Goal: Check status: Check status

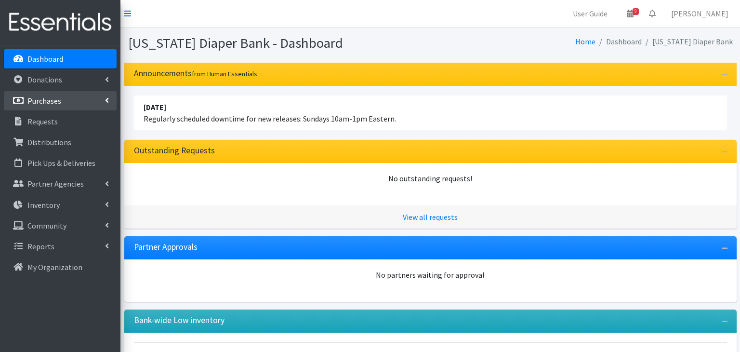
click at [68, 103] on link "Purchases" at bounding box center [60, 100] width 113 height 19
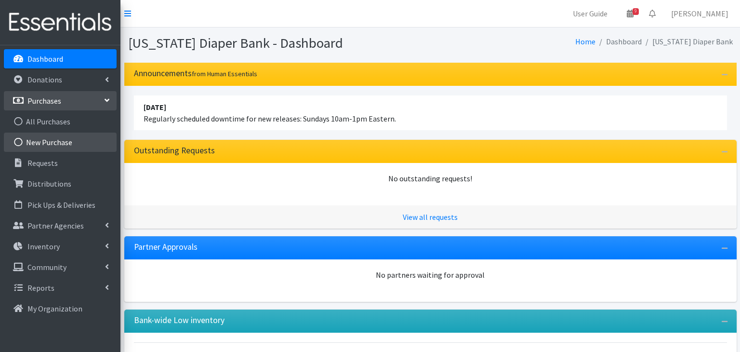
click at [52, 142] on link "New Purchase" at bounding box center [60, 141] width 113 height 19
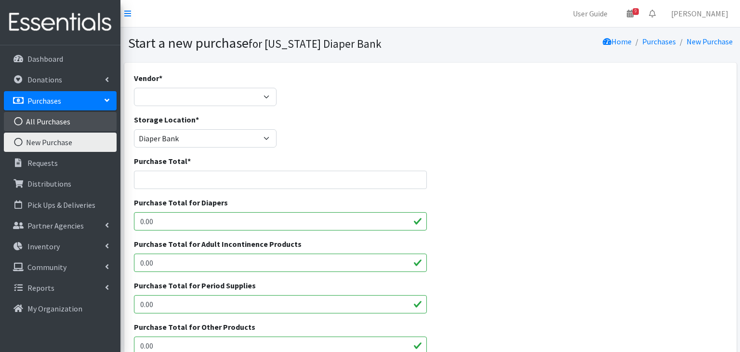
click at [52, 125] on link "All Purchases" at bounding box center [60, 121] width 113 height 19
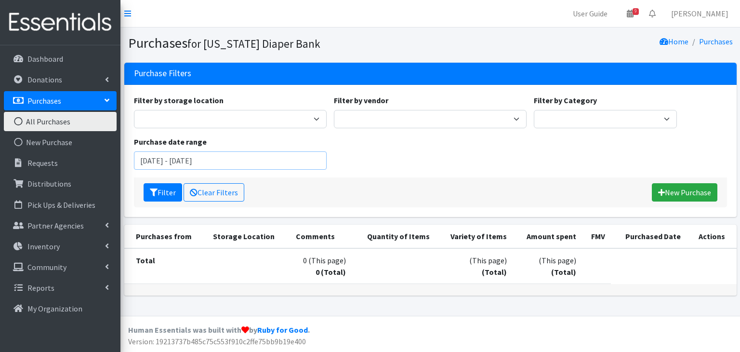
click at [176, 157] on input "August 8, 2025 - November 8, 2025" at bounding box center [230, 160] width 193 height 18
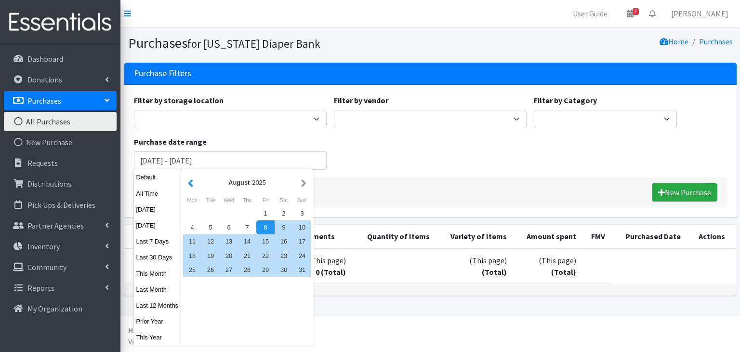
click at [193, 181] on button "button" at bounding box center [190, 182] width 10 height 12
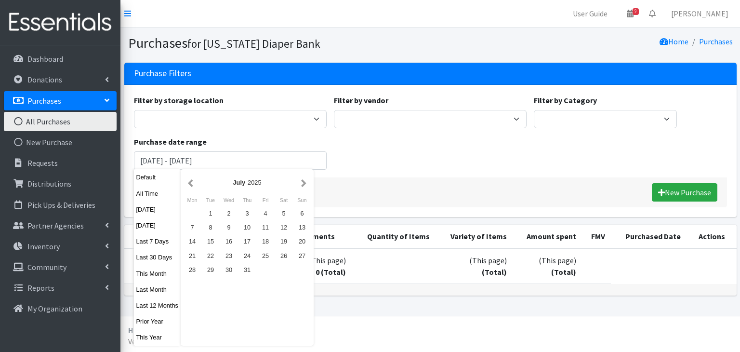
click at [193, 181] on button "button" at bounding box center [190, 182] width 10 height 12
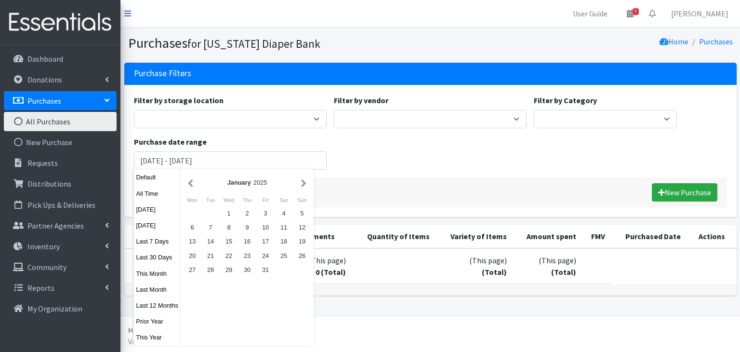
click at [193, 181] on button "button" at bounding box center [190, 182] width 10 height 12
click at [301, 207] on div "1" at bounding box center [302, 213] width 18 height 14
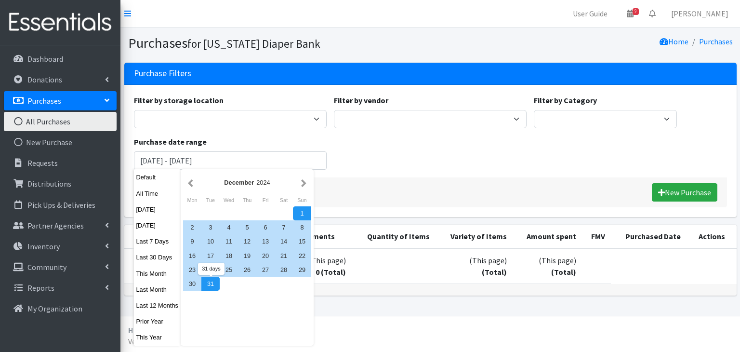
click at [209, 287] on div "31" at bounding box center [210, 283] width 18 height 14
type input "December 1, 2024 - December 31, 2024"
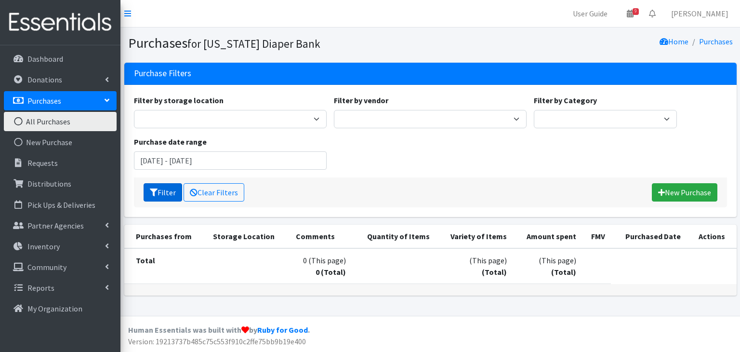
click at [147, 195] on button "Filter" at bounding box center [163, 192] width 39 height 18
